Goal: Find contact information: Find contact information

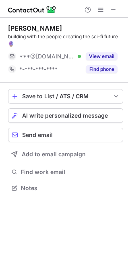
scroll to position [4, 4]
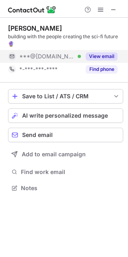
click at [102, 56] on button "View email" at bounding box center [102, 56] width 32 height 8
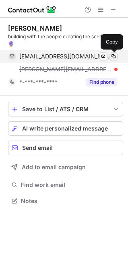
click at [113, 56] on span at bounding box center [113, 56] width 6 height 6
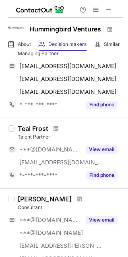
scroll to position [146, 0]
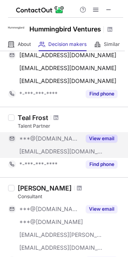
click at [94, 135] on button "View email" at bounding box center [102, 138] width 32 height 8
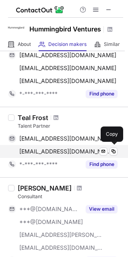
click at [37, 153] on span "[EMAIL_ADDRESS][DOMAIN_NAME]" at bounding box center [65, 151] width 92 height 7
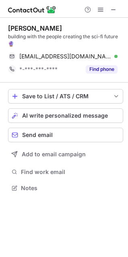
scroll to position [182, 128]
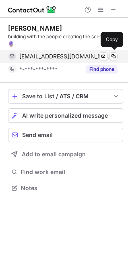
click at [35, 55] on span "nellymorgulchik@gmail.com" at bounding box center [65, 56] width 92 height 7
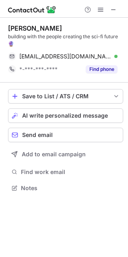
scroll to position [156, 128]
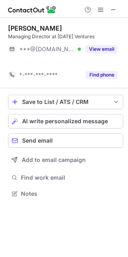
scroll to position [175, 128]
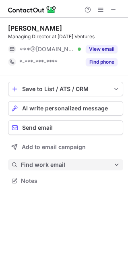
click at [38, 165] on span "Find work email" at bounding box center [67, 164] width 93 height 7
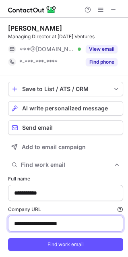
drag, startPoint x: 81, startPoint y: 224, endPoint x: -4, endPoint y: 232, distance: 85.3
click at [0, 232] on html "**********" at bounding box center [64, 128] width 128 height 257
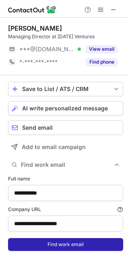
click at [23, 245] on button "Find work email" at bounding box center [65, 244] width 115 height 13
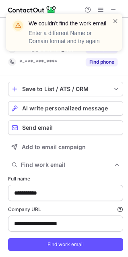
click at [115, 22] on span at bounding box center [115, 21] width 6 height 8
